Goal: Check status: Check status

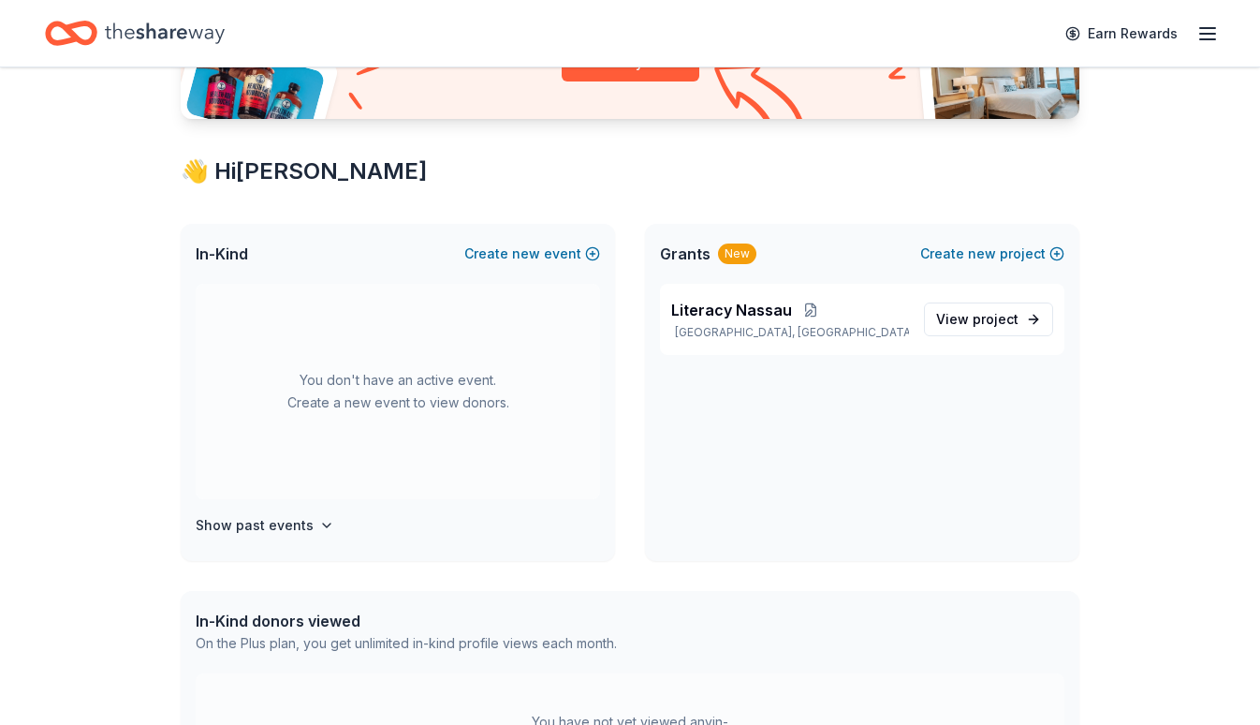
scroll to position [258, 0]
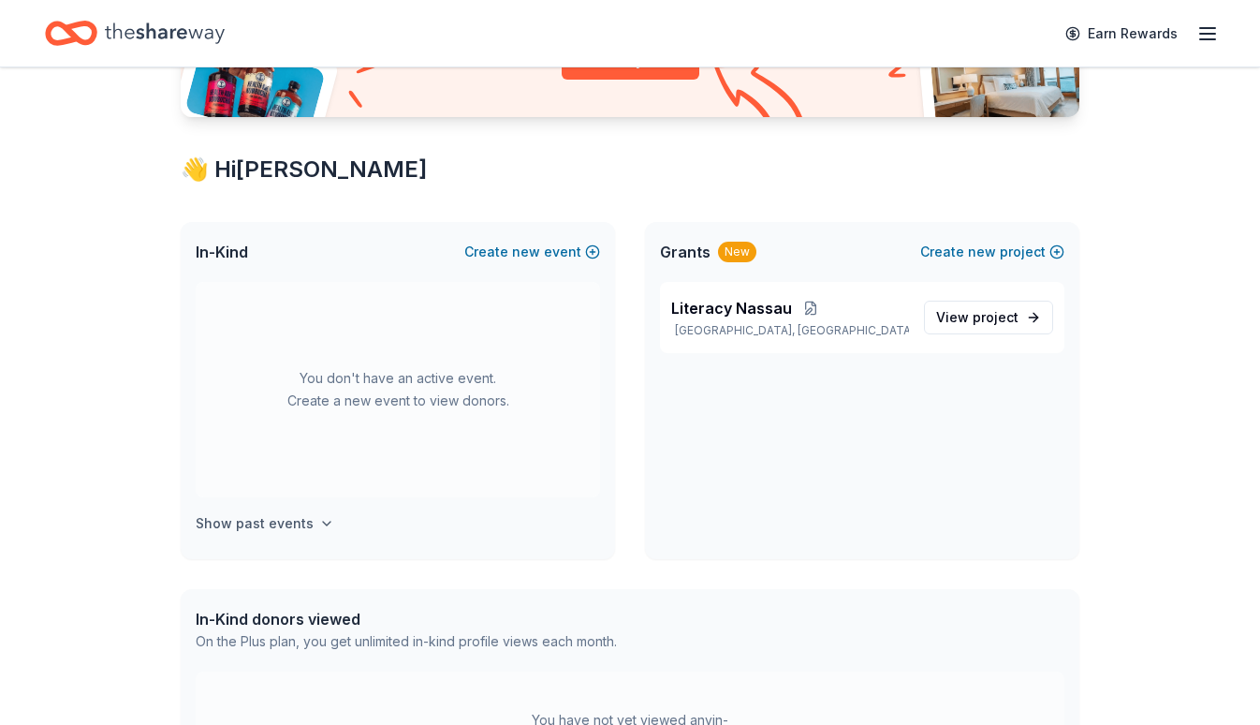
click at [311, 524] on button "Show past events" at bounding box center [265, 523] width 139 height 22
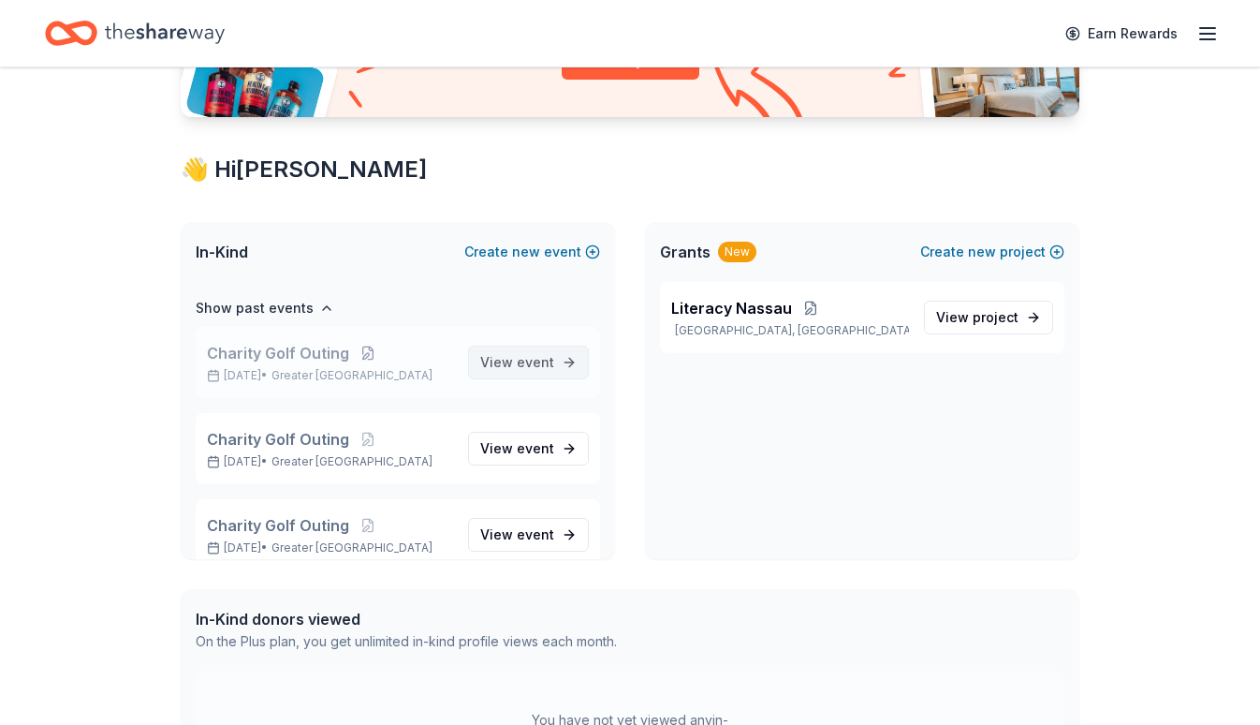
click at [510, 361] on span "View event" at bounding box center [517, 362] width 74 height 22
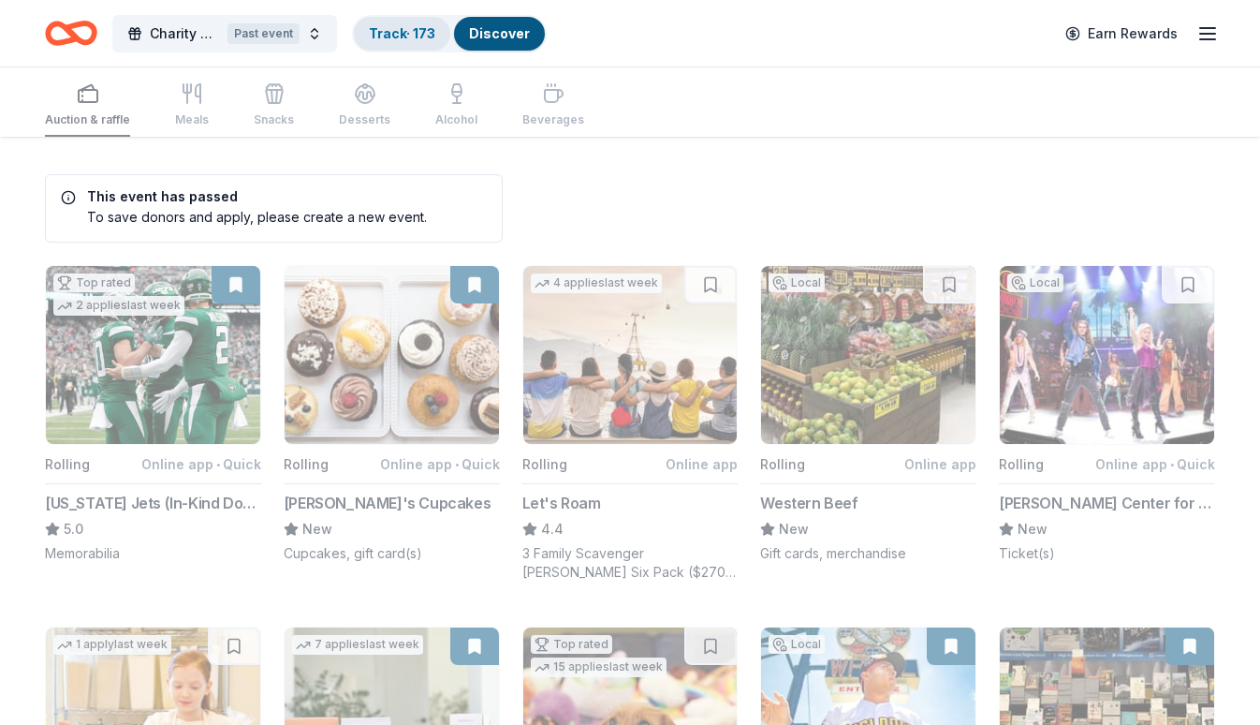
click at [392, 28] on link "Track · 173" at bounding box center [402, 33] width 66 height 16
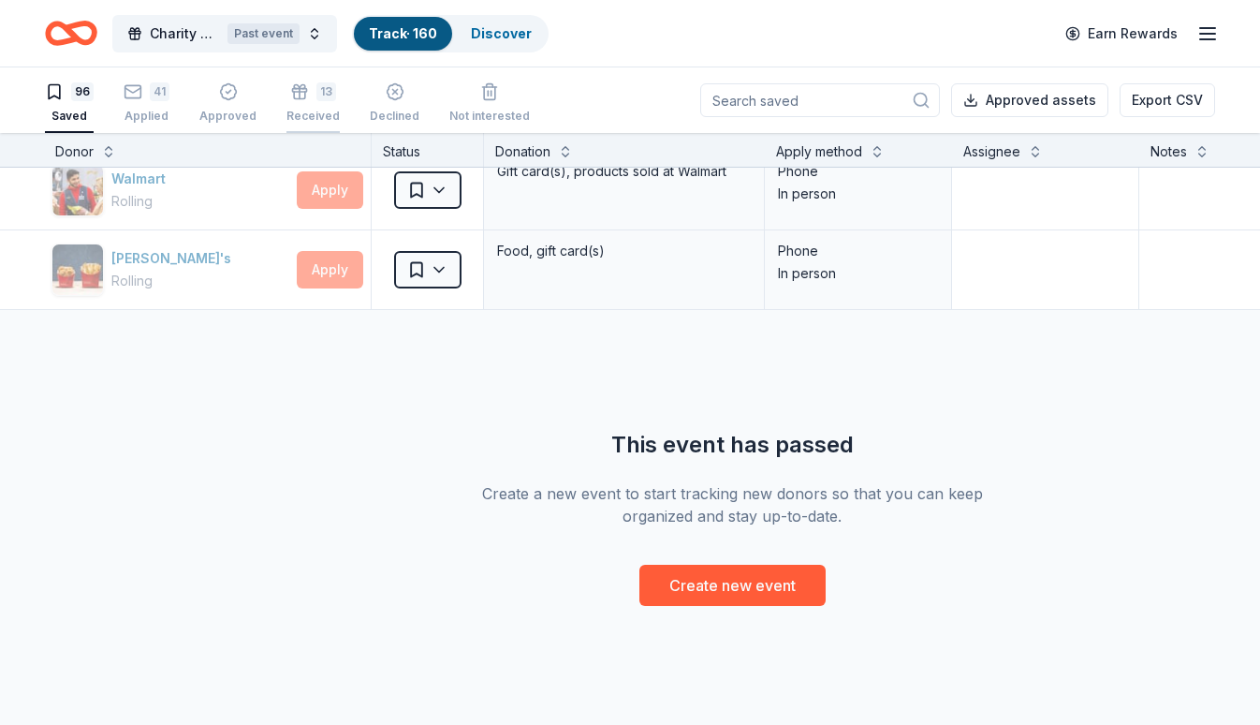
scroll to position [7513, 1]
click at [219, 97] on icon "button" at bounding box center [228, 91] width 19 height 19
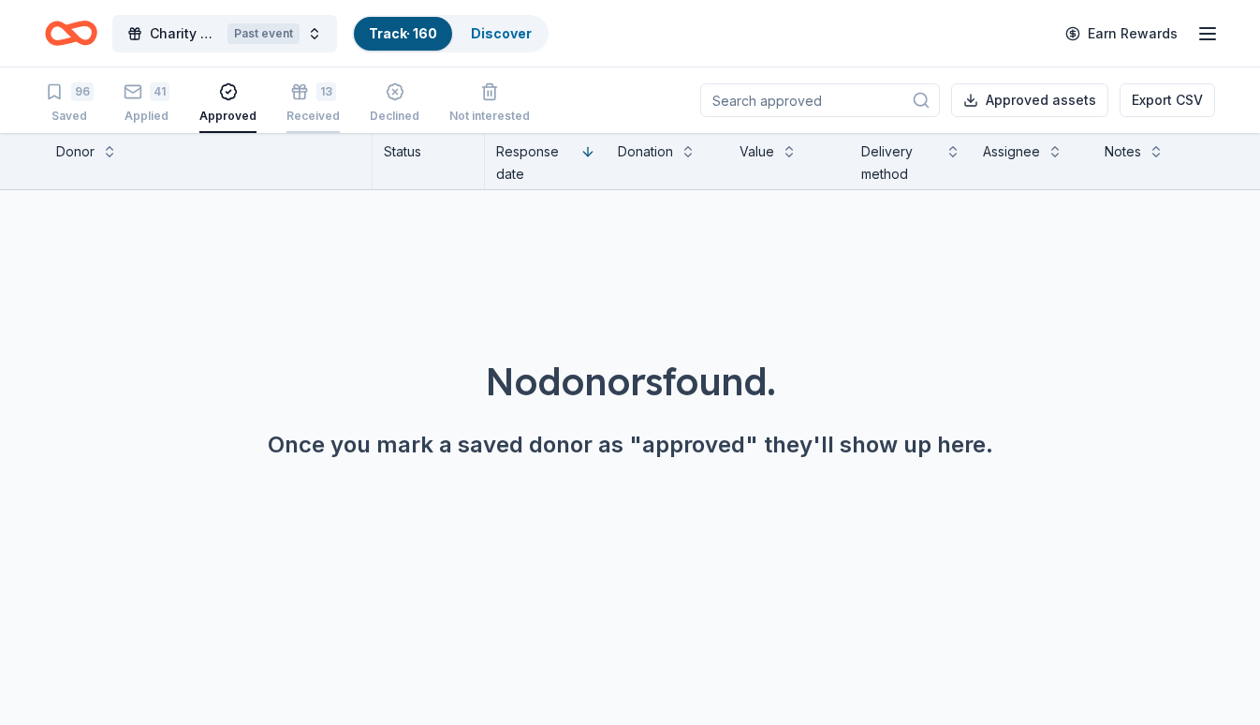
click at [286, 104] on div "13 Received" at bounding box center [312, 102] width 53 height 41
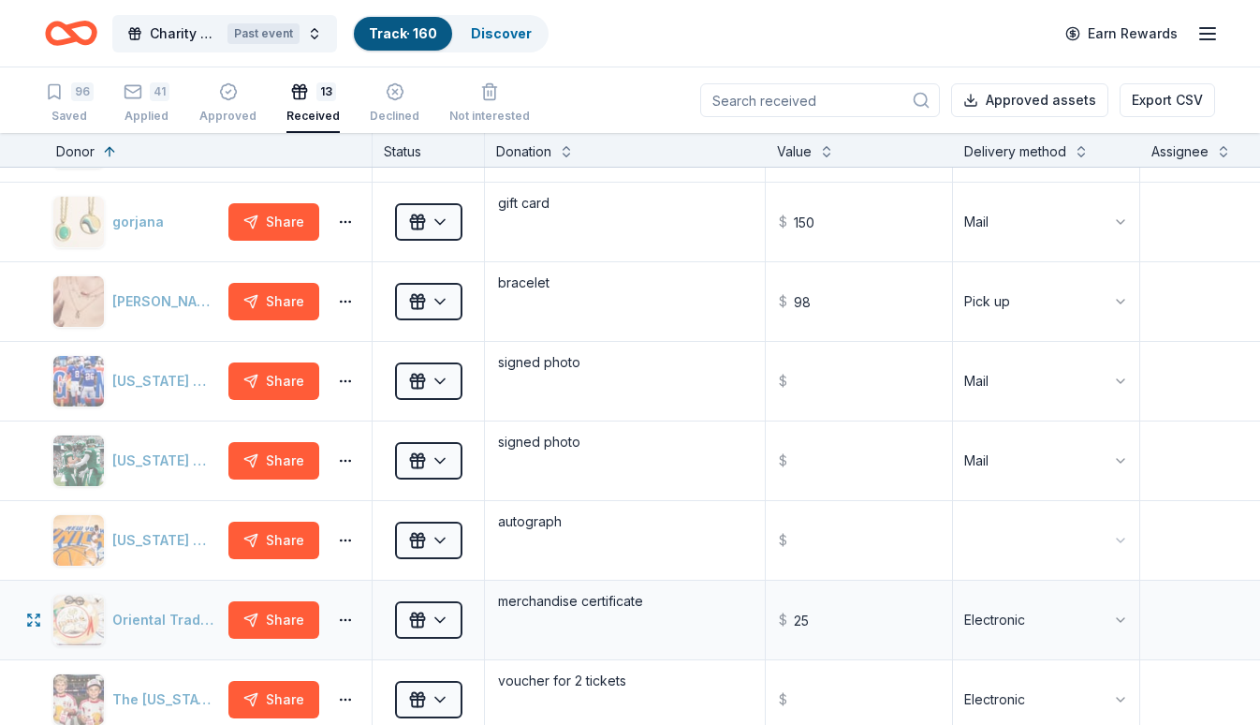
scroll to position [388, 0]
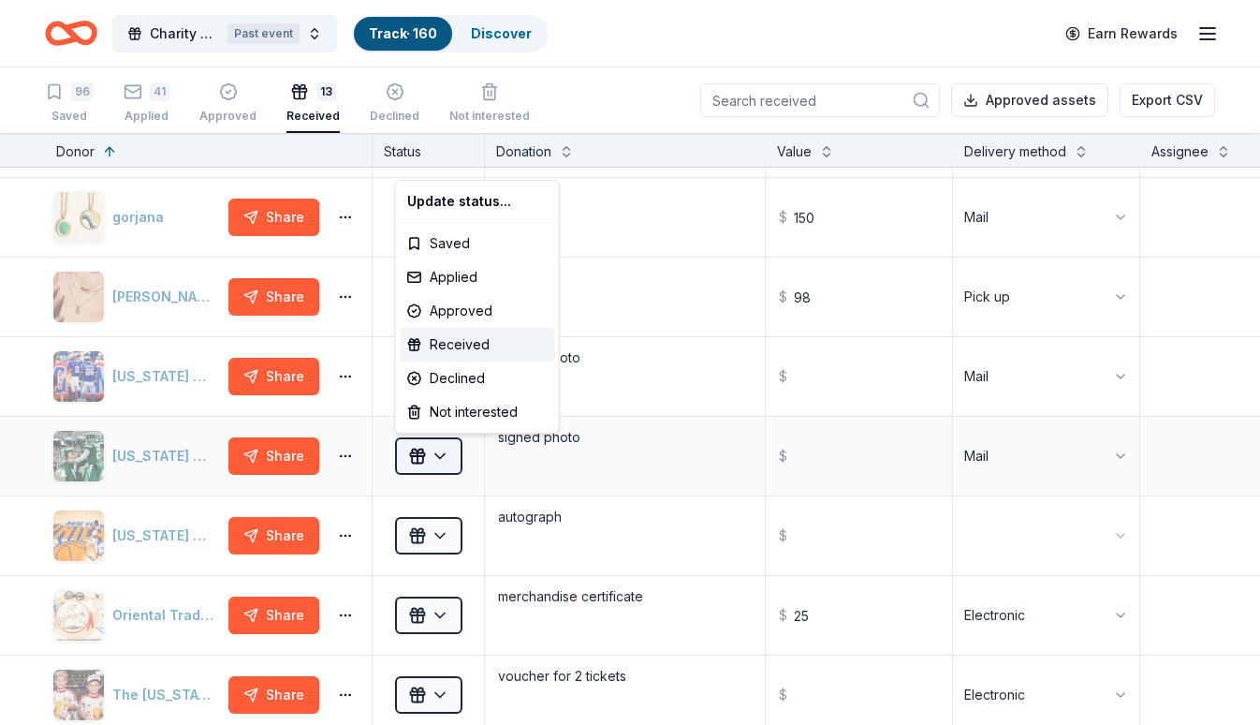
click at [453, 455] on html "Charity Golf Outing Past event Track · 160 Discover Earn Rewards 96 Saved 41 Ap…" at bounding box center [630, 362] width 1260 height 725
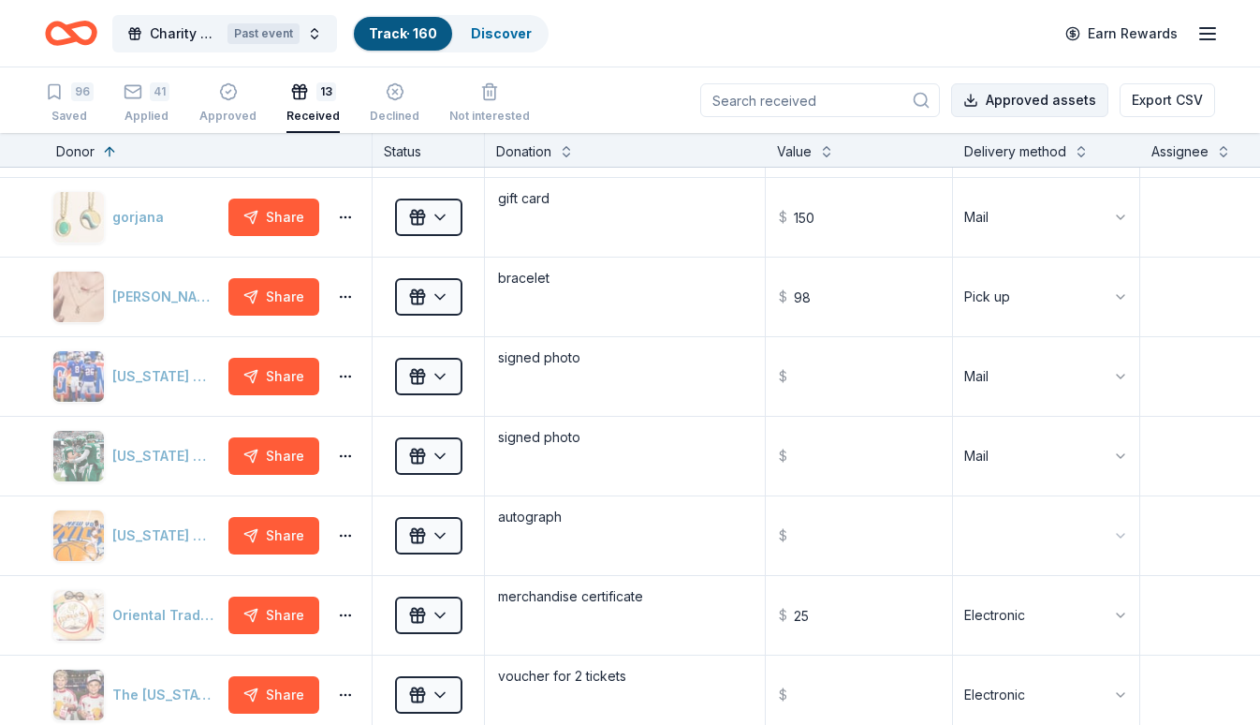
click at [1010, 103] on button "Approved assets" at bounding box center [1029, 100] width 157 height 34
